Goal: Task Accomplishment & Management: Manage account settings

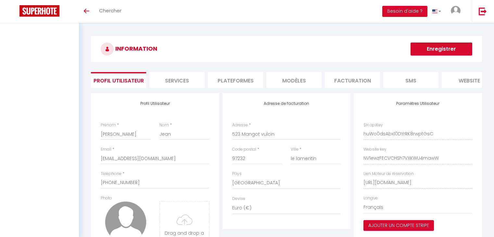
select select "136"
select select "28"
select select "fr"
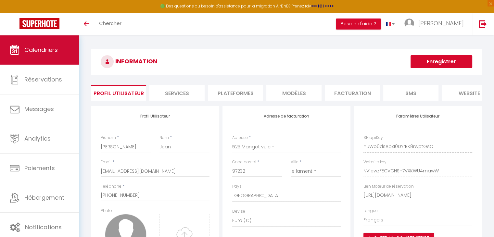
click at [56, 54] on span "Calendriers" at bounding box center [40, 50] width 33 height 8
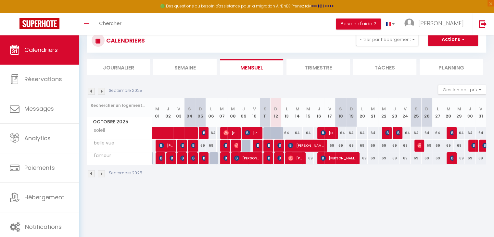
scroll to position [32, 0]
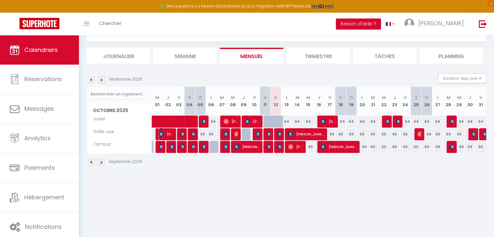
click at [162, 133] on img at bounding box center [161, 134] width 5 height 5
select select "OK"
select select "KO"
select select "0"
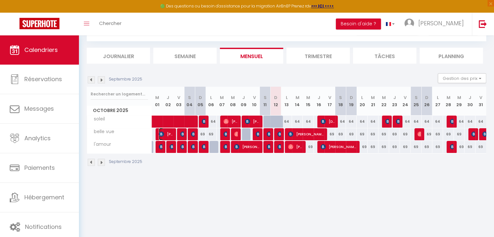
select select "1"
select select
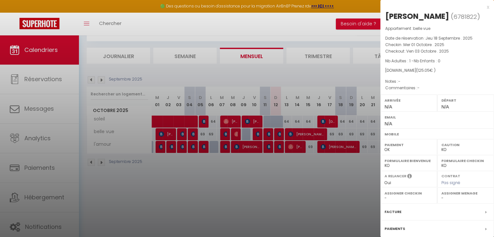
click at [177, 176] on div at bounding box center [247, 118] width 494 height 237
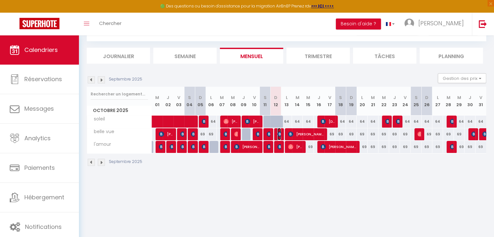
click at [280, 133] on img at bounding box center [279, 134] width 5 height 5
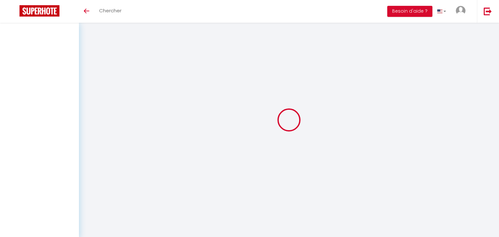
select select
type input "[PERSON_NAME]"
type input "Jean"
type input "[EMAIL_ADDRESS][DOMAIN_NAME]"
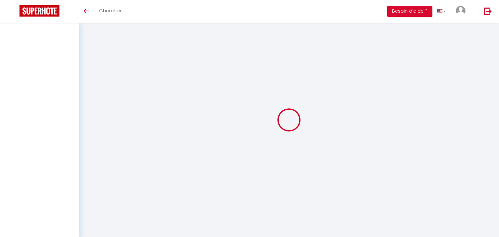
type input "[PHONE_NUMBER]"
type input "523 Mangot vulcin"
type input "97232"
type input "le lamentin"
type input "huWo0dsAbx10DYrRK8rwptGsC"
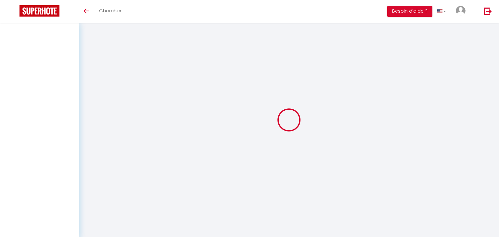
type input "NV1ewzFECVCHSh7VXKWU4mawW"
type input "[URL][DOMAIN_NAME]"
select select "136"
select select "28"
select select "fr"
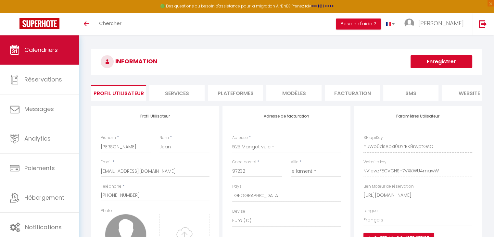
click at [48, 55] on link "Calendriers" at bounding box center [39, 49] width 79 height 29
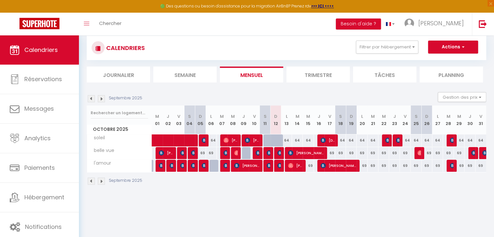
scroll to position [3, 0]
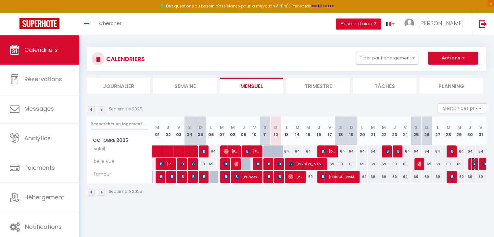
click at [473, 162] on img at bounding box center [473, 163] width 5 height 5
select select "OK"
select select "KO"
select select "0"
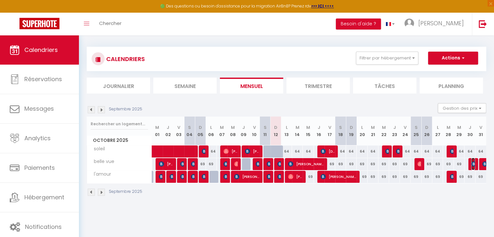
select select "1"
select select
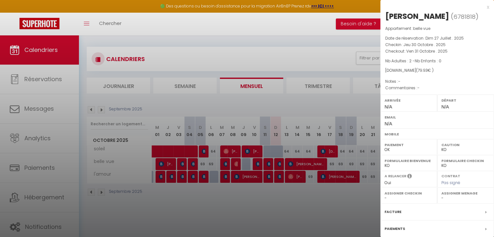
click at [335, 103] on div at bounding box center [247, 118] width 494 height 237
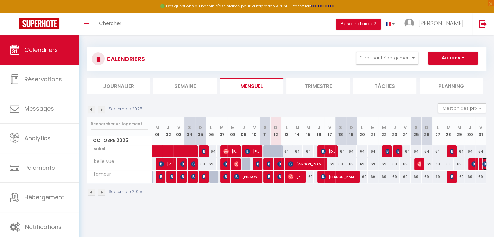
click at [483, 163] on img at bounding box center [484, 163] width 5 height 5
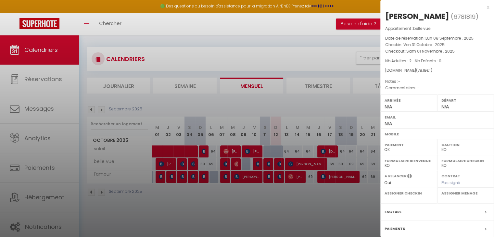
click at [306, 100] on div at bounding box center [247, 118] width 494 height 237
